Goal: Find specific page/section: Find specific page/section

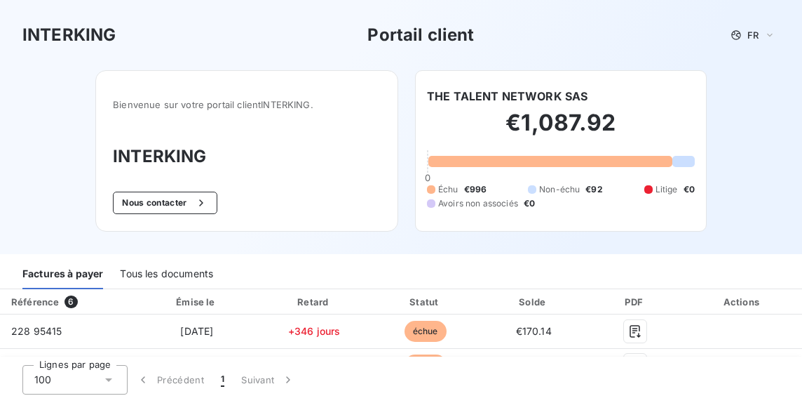
drag, startPoint x: 74, startPoint y: 0, endPoint x: 749, endPoint y: 104, distance: 683.3
click at [749, 104] on div "INTERKING Portail client FR Bienvenue sur votre portail client INTERKING . INTE…" at bounding box center [401, 127] width 802 height 254
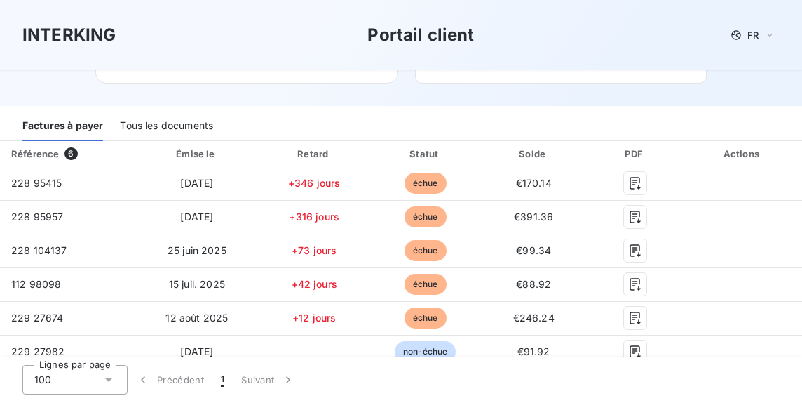
scroll to position [158, 0]
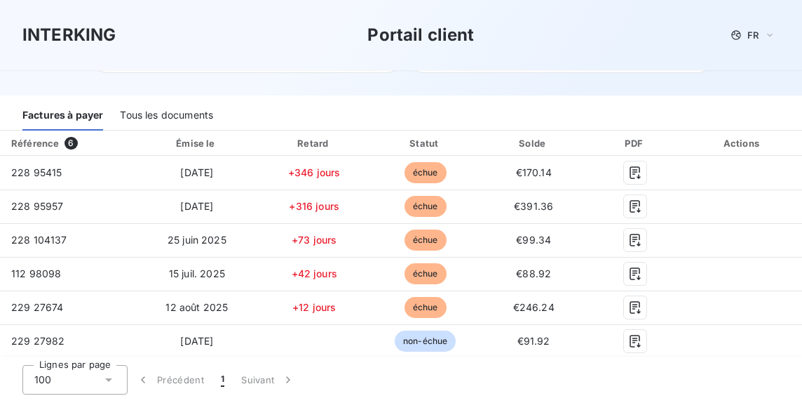
click at [188, 119] on div "Tous les documents" at bounding box center [166, 115] width 93 height 29
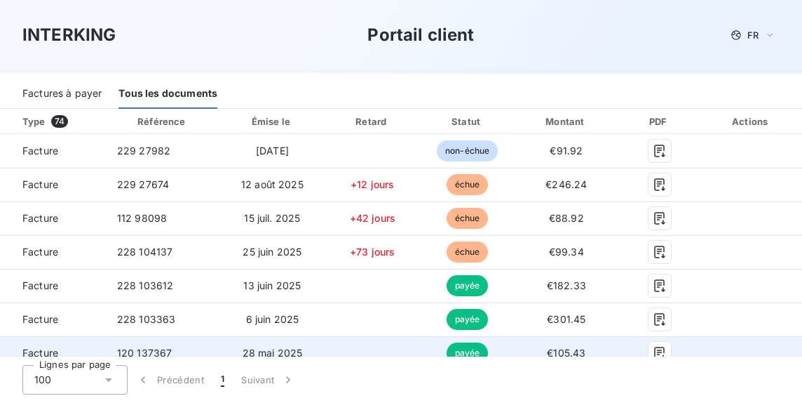
scroll to position [210, 0]
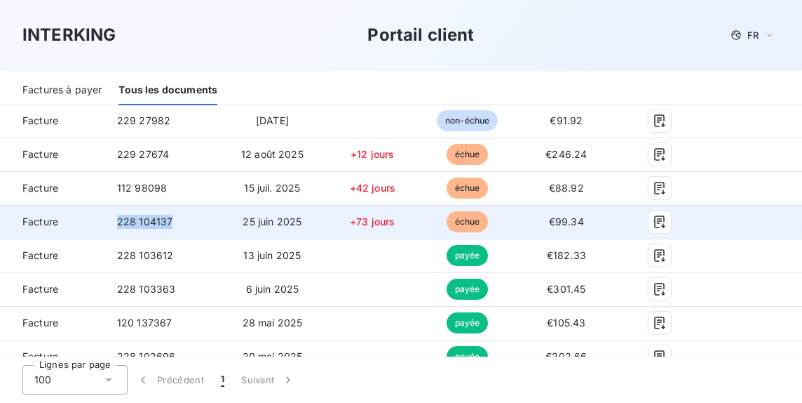
drag, startPoint x: 173, startPoint y: 219, endPoint x: 111, endPoint y: 219, distance: 61.0
click at [111, 219] on td "228 104137" at bounding box center [163, 222] width 114 height 34
copy span "228 104137"
click at [653, 219] on icon "button" at bounding box center [660, 222] width 14 height 14
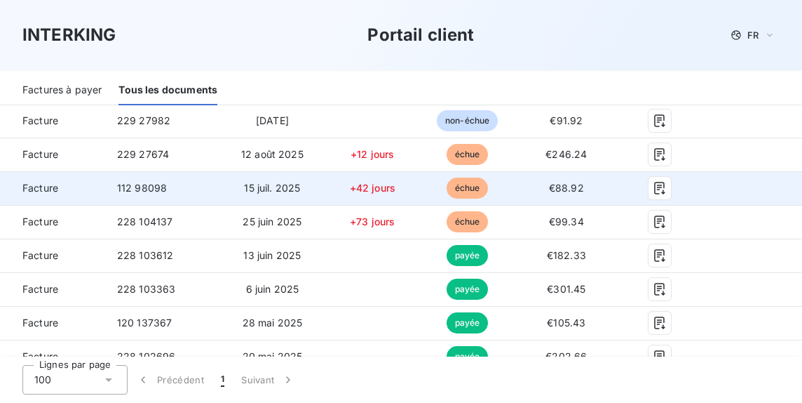
click at [166, 183] on td "112 98098" at bounding box center [163, 188] width 114 height 34
drag, startPoint x: 117, startPoint y: 186, endPoint x: 174, endPoint y: 189, distance: 56.9
click at [174, 189] on td "112 98098" at bounding box center [163, 188] width 114 height 34
copy span "112 98098"
click at [654, 189] on icon "button" at bounding box center [659, 188] width 11 height 13
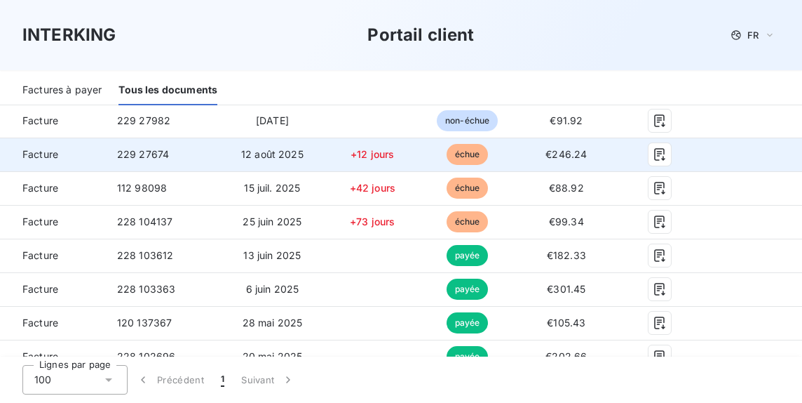
click at [164, 153] on span "229 27674" at bounding box center [143, 154] width 52 height 12
drag, startPoint x: 118, startPoint y: 154, endPoint x: 176, endPoint y: 157, distance: 58.3
click at [176, 157] on td "229 27674" at bounding box center [163, 154] width 114 height 34
copy span "229 27674"
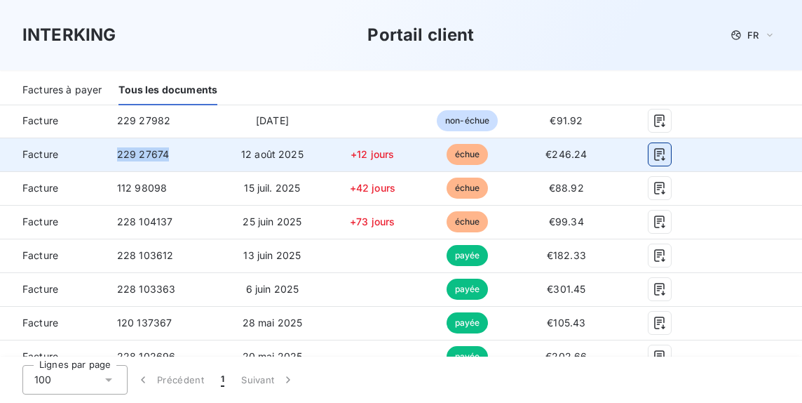
click at [657, 156] on icon "button" at bounding box center [660, 154] width 14 height 14
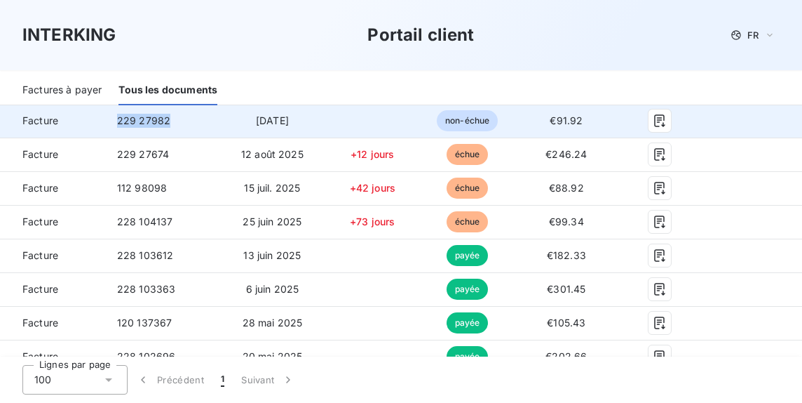
drag, startPoint x: 118, startPoint y: 121, endPoint x: 171, endPoint y: 124, distance: 53.4
click at [171, 124] on td "229 27982" at bounding box center [163, 121] width 114 height 34
copy span "229 27982"
click at [656, 125] on icon "button" at bounding box center [659, 120] width 11 height 13
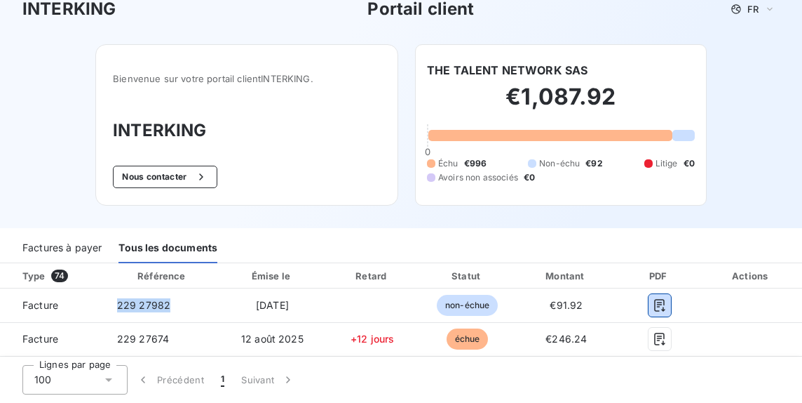
scroll to position [0, 0]
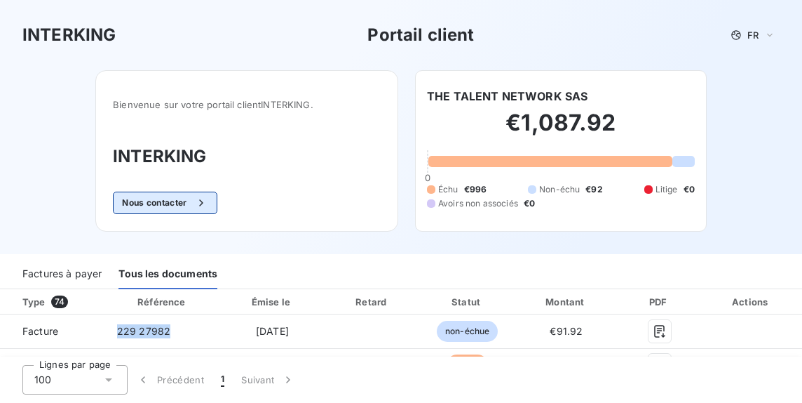
click at [182, 197] on button "Nous contacter" at bounding box center [165, 202] width 104 height 22
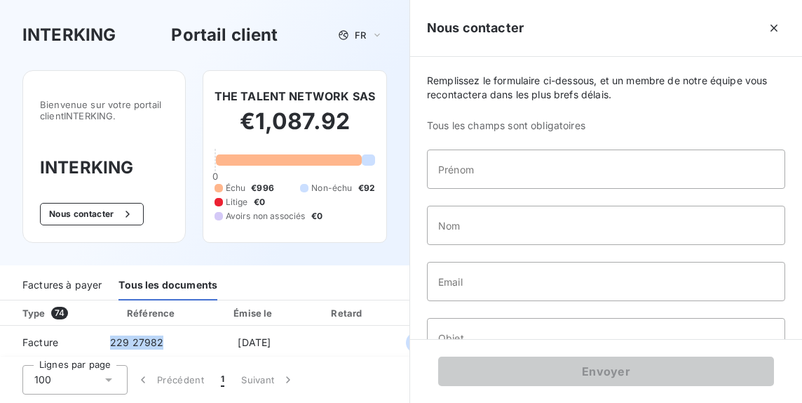
click at [776, 29] on icon "button" at bounding box center [774, 28] width 14 height 14
